Goal: Information Seeking & Learning: Learn about a topic

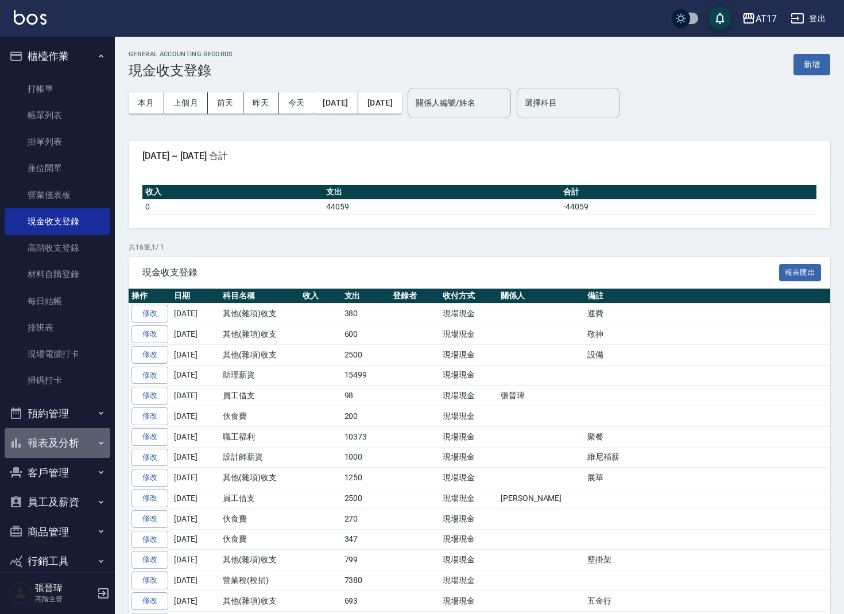
click at [71, 446] on button "報表及分析" at bounding box center [58, 443] width 106 height 30
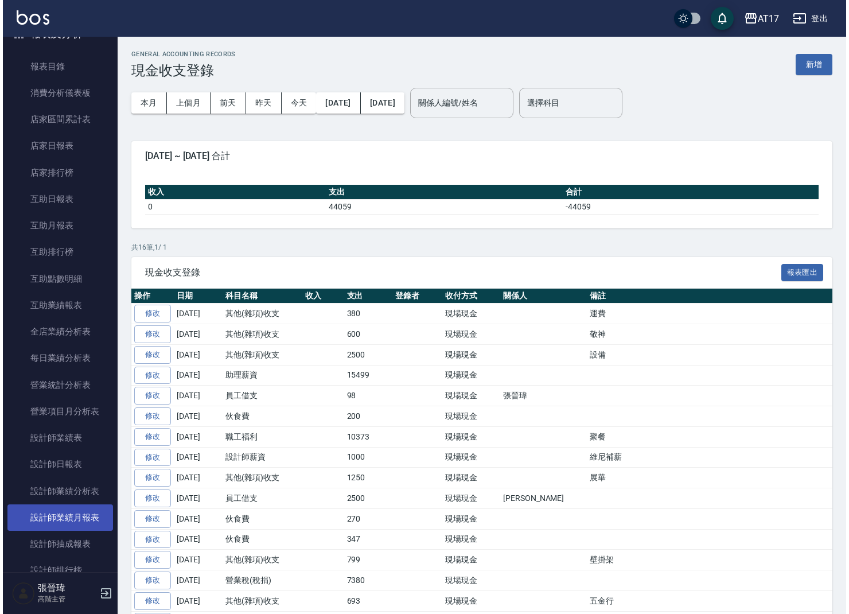
scroll to position [464, 0]
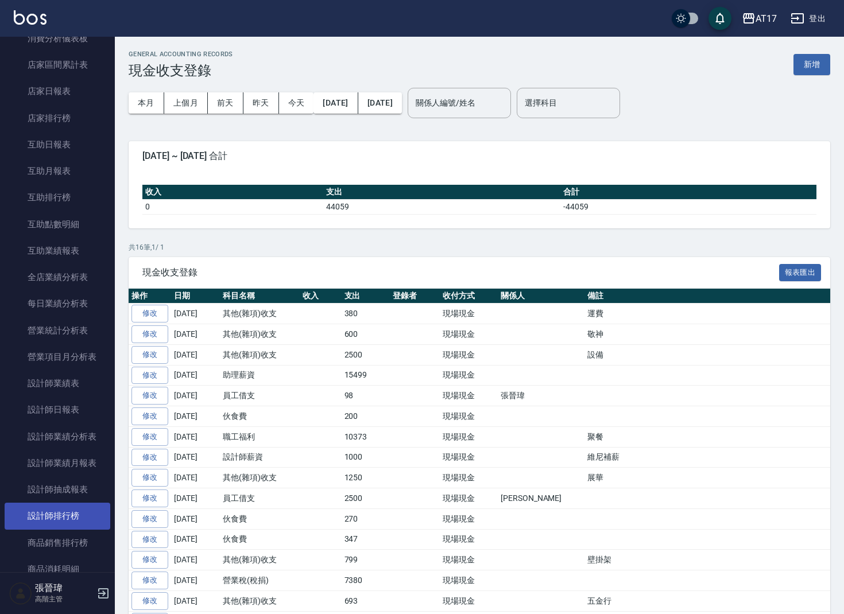
click at [68, 504] on link "設計師排行榜" at bounding box center [58, 516] width 106 height 26
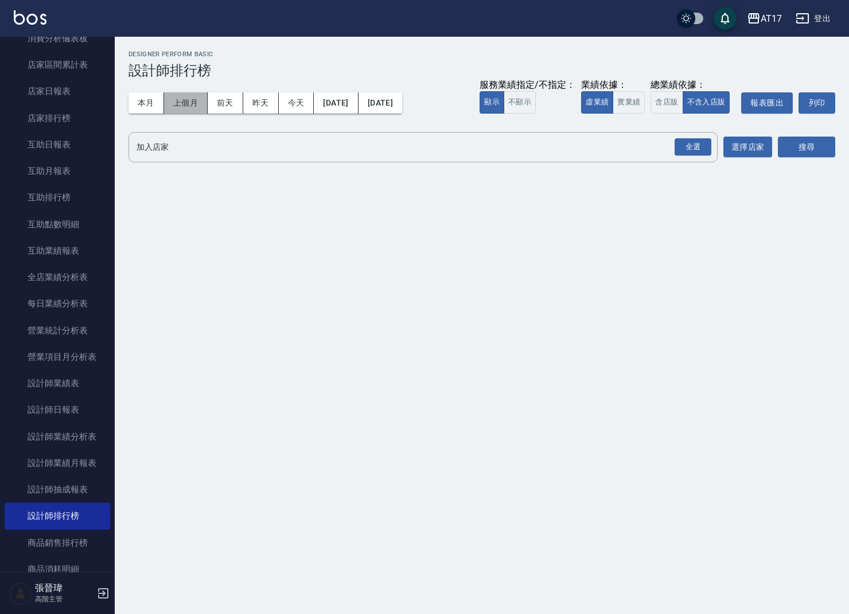
click at [183, 100] on button "上個月" at bounding box center [186, 102] width 44 height 21
click at [638, 101] on button "實業績" at bounding box center [629, 102] width 32 height 22
click at [602, 103] on button "虛業績" at bounding box center [597, 102] width 32 height 22
drag, startPoint x: 702, startPoint y: 144, endPoint x: 511, endPoint y: 157, distance: 191.5
click at [702, 144] on div "全選" at bounding box center [693, 147] width 37 height 18
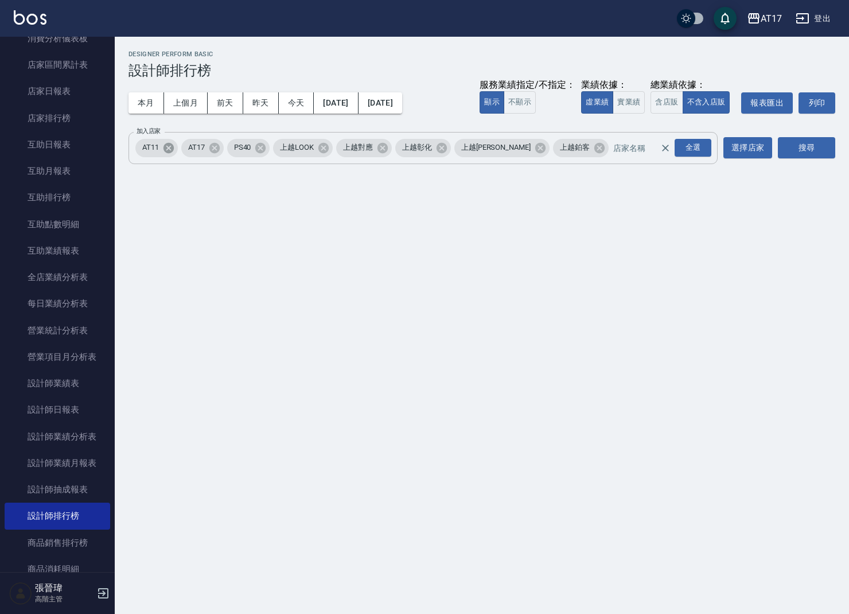
click at [168, 149] on icon at bounding box center [168, 148] width 13 height 13
click at [214, 145] on icon at bounding box center [215, 148] width 13 height 13
click at [289, 147] on icon at bounding box center [290, 147] width 10 height 10
click at [325, 147] on icon at bounding box center [330, 147] width 10 height 10
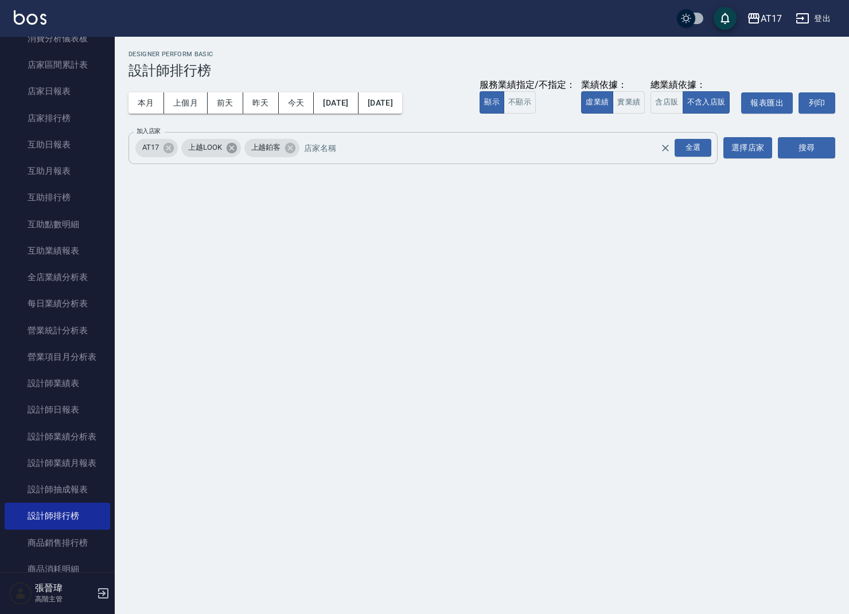
click at [228, 147] on icon at bounding box center [232, 148] width 13 height 13
click at [811, 151] on button "搜尋" at bounding box center [806, 147] width 57 height 21
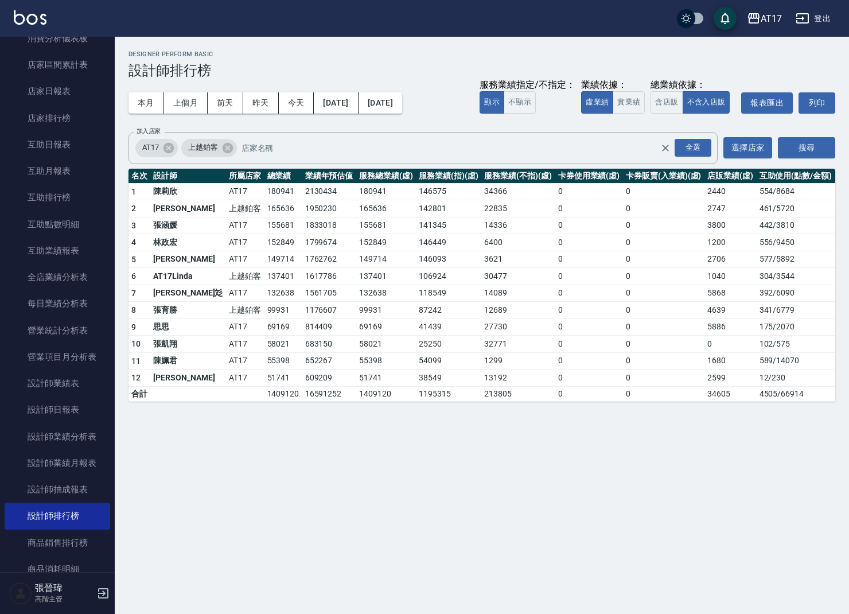
scroll to position [1, 0]
